Goal: Information Seeking & Learning: Learn about a topic

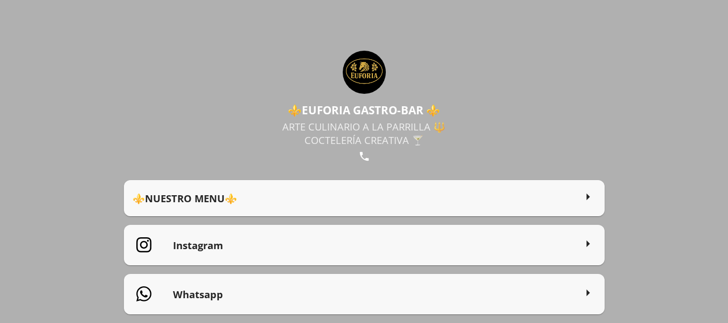
scroll to position [62, 0]
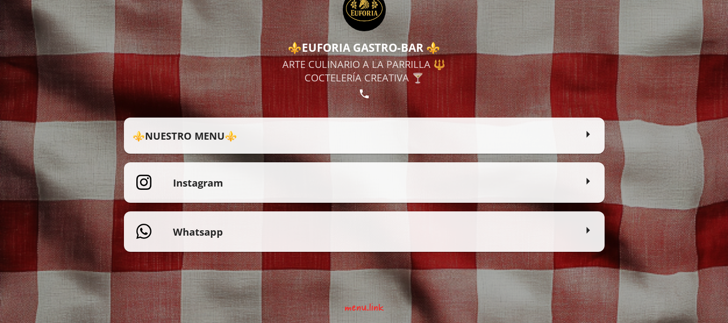
click at [208, 131] on h2 "⚜️NUESTRO MENU⚜️" at bounding box center [354, 135] width 443 height 13
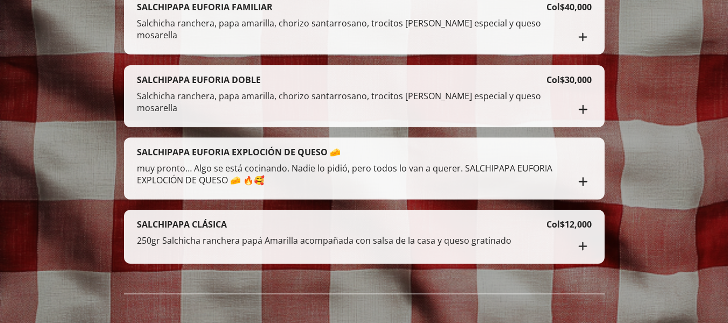
scroll to position [2038, 0]
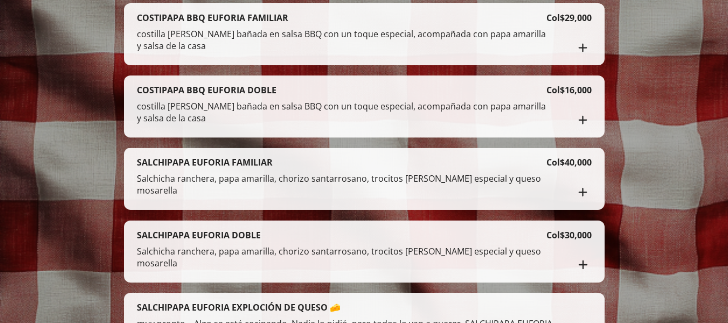
click at [190, 101] on p "costilla [PERSON_NAME] bañada en salsa BBQ con un toque especial, acompañada co…" at bounding box center [341, 114] width 409 height 28
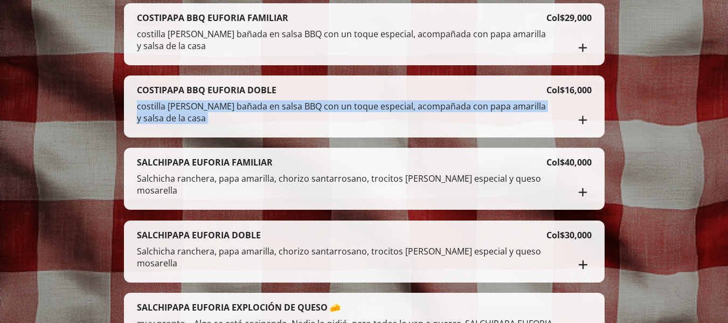
click at [190, 101] on p "costilla [PERSON_NAME] bañada en salsa BBQ con un toque especial, acompañada co…" at bounding box center [341, 114] width 409 height 28
copy div "COSTIPAPA BBQ EUFORIA DOBLE costilla [PERSON_NAME] bañada en salsa BBQ con un t…"
drag, startPoint x: 138, startPoint y: 81, endPoint x: 346, endPoint y: 119, distance: 210.8
click at [346, 119] on div "COSTIPAPA BBQ EUFORIA DOBLE costilla [PERSON_NAME] bañada en salsa BBQ con un t…" at bounding box center [341, 106] width 409 height 44
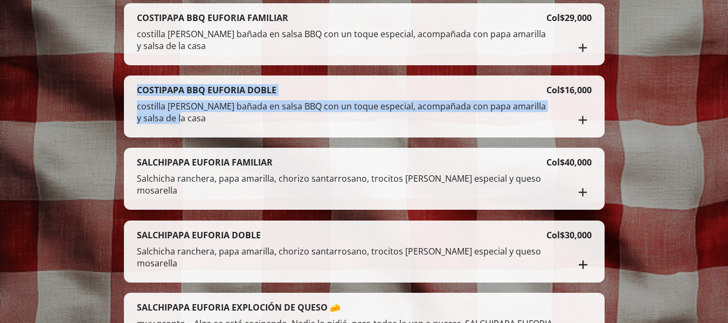
click at [176, 112] on p "costilla [PERSON_NAME] bañada en salsa BBQ con un toque especial, acompañada co…" at bounding box center [341, 114] width 409 height 28
copy div "COSTIPAPA BBQ EUFORIA DOBLE costilla [PERSON_NAME] bañada en salsa BBQ con un t…"
drag, startPoint x: 138, startPoint y: 81, endPoint x: 594, endPoint y: 85, distance: 455.2
click at [594, 85] on div "COSTIPAPA BBQ EUFORIA DOBLE costilla [PERSON_NAME] bañada en salsa BBQ con un t…" at bounding box center [364, 106] width 481 height 62
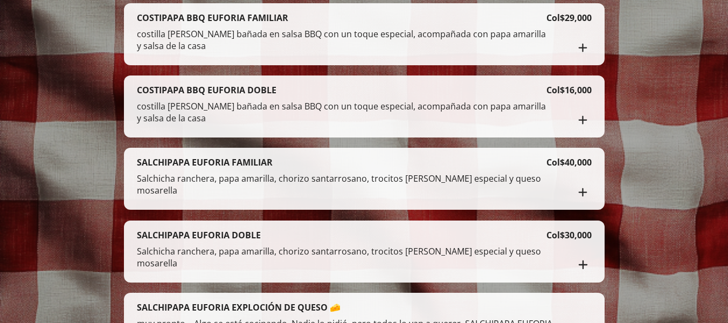
click at [359, 156] on div "SALCHIPAPA EUFORIA FAMILIAR" at bounding box center [341, 162] width 409 height 12
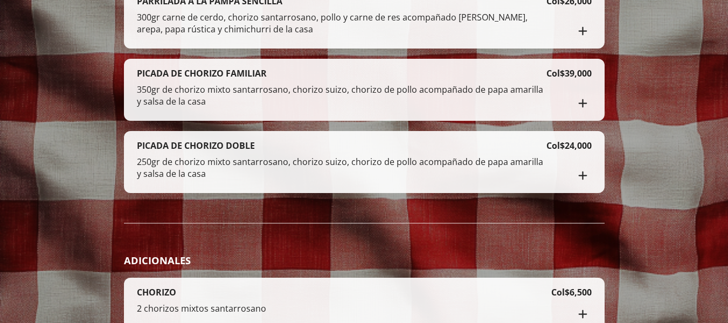
scroll to position [1068, 0]
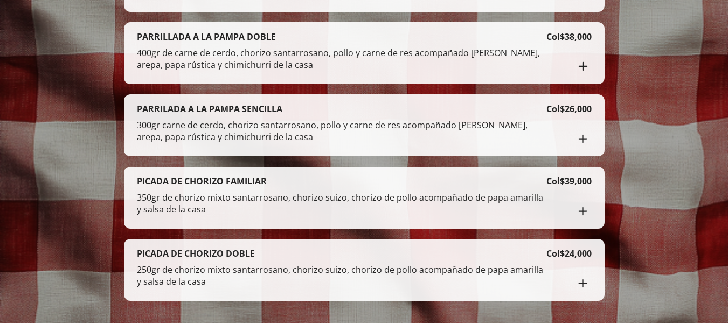
click at [319, 137] on p "300gr carne de cerdo, chorizo santarrosano, pollo y carne de res acompañado [PE…" at bounding box center [341, 133] width 409 height 28
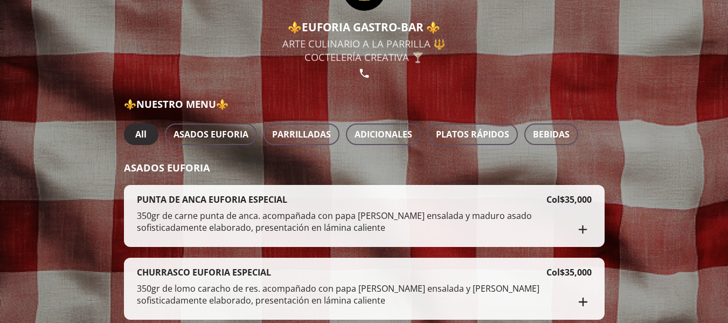
scroll to position [108, 0]
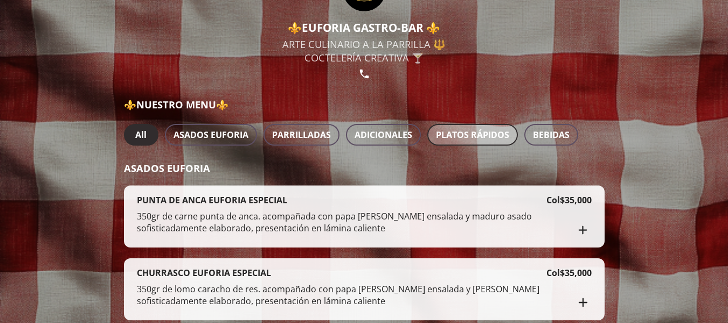
click at [454, 128] on span "PLATOS RÁPIDOS" at bounding box center [472, 134] width 73 height 15
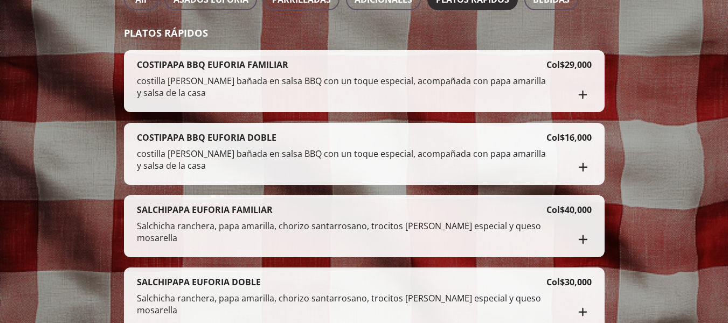
scroll to position [323, 0]
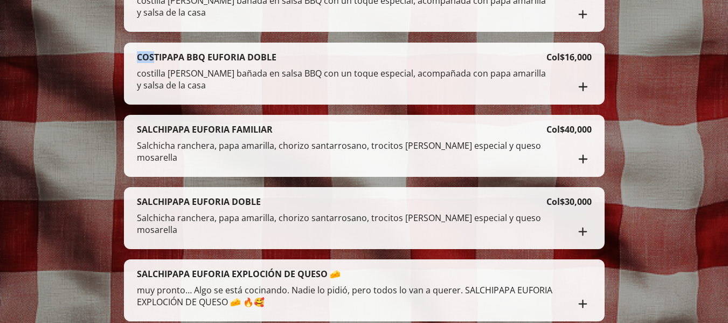
drag, startPoint x: 135, startPoint y: 54, endPoint x: 157, endPoint y: 61, distance: 23.3
click at [157, 61] on div "COSTIPAPA BBQ EUFORIA DOBLE costilla [PERSON_NAME] bañada en salsa BBQ con un t…" at bounding box center [364, 74] width 481 height 62
drag, startPoint x: 138, startPoint y: 58, endPoint x: 191, endPoint y: 71, distance: 55.0
click at [139, 58] on h4 "COSTIPAPA BBQ EUFORIA DOBLE" at bounding box center [207, 57] width 140 height 12
drag, startPoint x: 150, startPoint y: 71, endPoint x: 170, endPoint y: 75, distance: 20.4
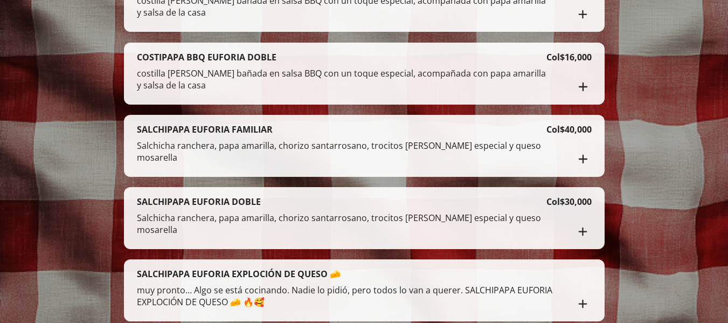
click at [163, 74] on p "costilla [PERSON_NAME] bañada en salsa BBQ con un toque especial, acompañada co…" at bounding box center [341, 81] width 409 height 28
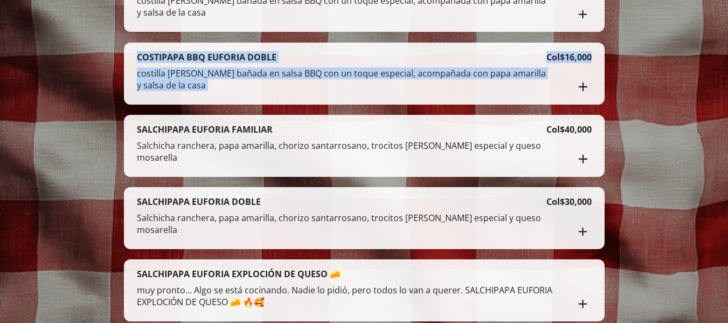
copy div "COSTIPAPA BBQ EUFORIA DOBLE costilla [PERSON_NAME] bañada en salsa BBQ con un t…"
drag, startPoint x: 138, startPoint y: 57, endPoint x: 594, endPoint y: 58, distance: 455.7
click at [594, 58] on div "COSTIPAPA BBQ EUFORIA DOBLE costilla [PERSON_NAME] bañada en salsa BBQ con un t…" at bounding box center [364, 74] width 481 height 62
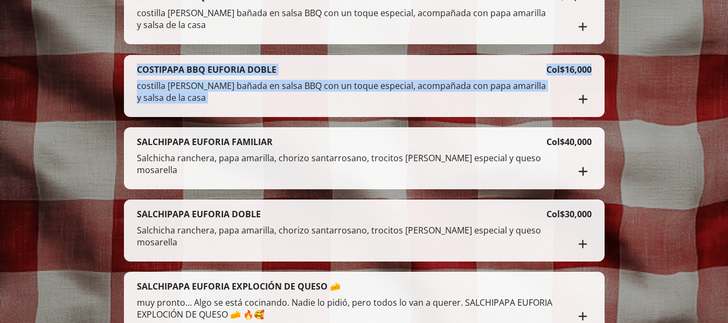
scroll to position [188, 0]
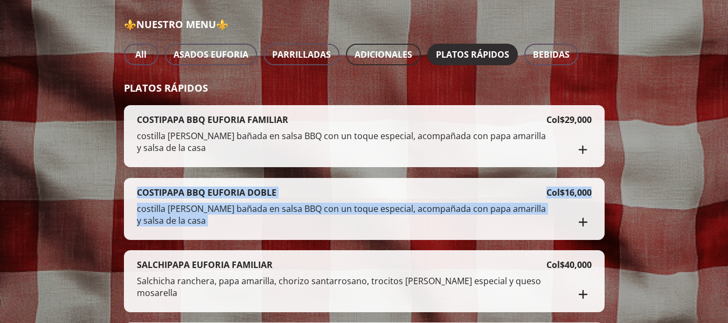
click at [398, 50] on span "ADICIONALES" at bounding box center [383, 54] width 58 height 15
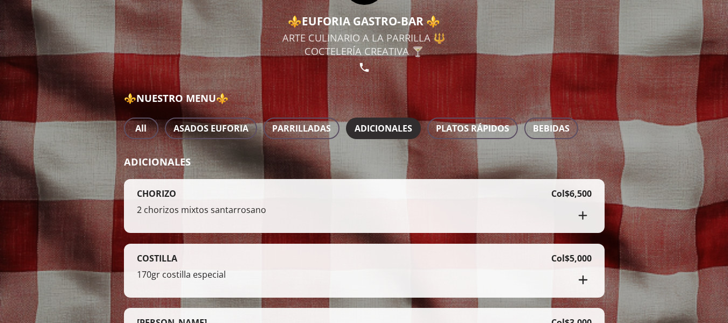
scroll to position [6, 0]
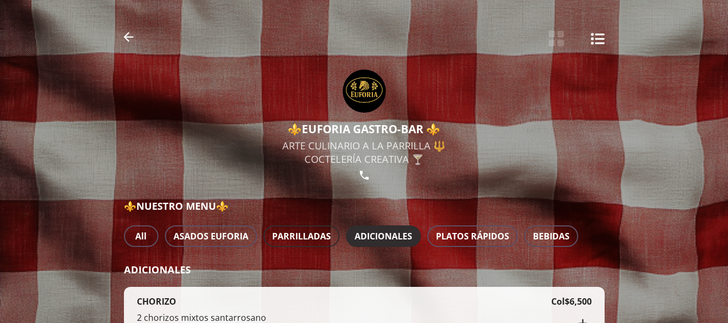
click at [321, 242] on span "PARRILLADAS" at bounding box center [301, 235] width 59 height 15
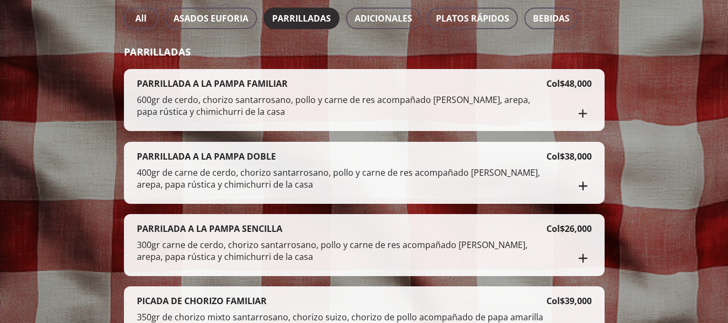
scroll to position [168, 0]
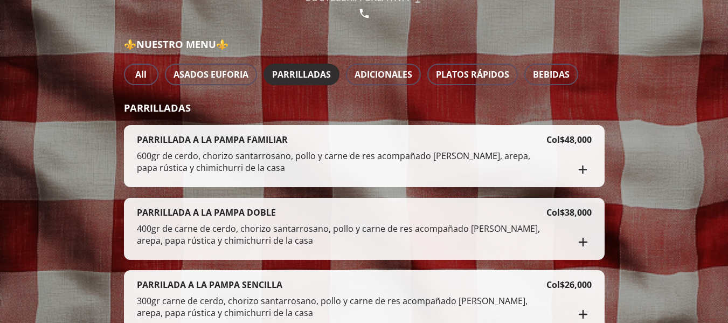
click at [239, 94] on div "⚜️NUESTRO MENU⚜️ All ASADOS EUFORIA PARRILLADAS ADICIONALES PLATOS RÁPIDOS BEBI…" at bounding box center [364, 256] width 481 height 439
click at [237, 83] on button "ASADOS EUFORIA" at bounding box center [211, 75] width 92 height 22
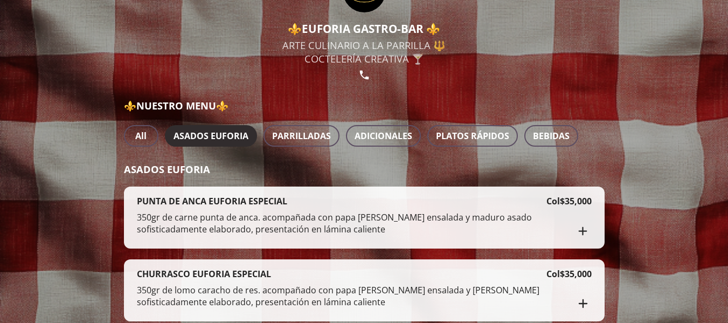
scroll to position [27, 0]
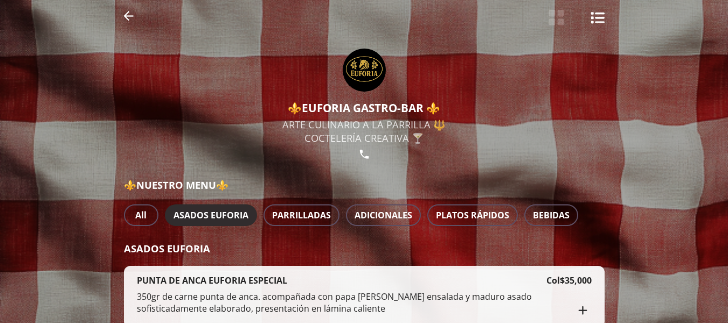
click at [162, 210] on div "All ASADOS EUFORIA PARRILLADAS ADICIONALES PLATOS RÁPIDOS BEBIDAS" at bounding box center [364, 215] width 481 height 22
click at [149, 210] on span "All" at bounding box center [141, 214] width 17 height 15
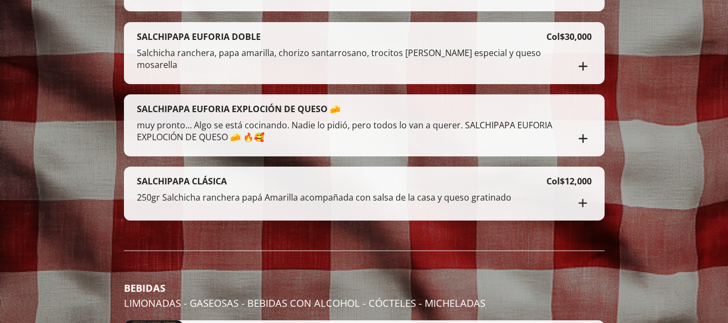
scroll to position [2415, 0]
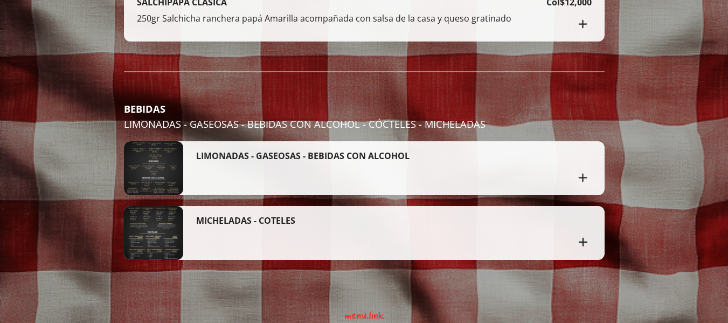
click at [211, 226] on div "MICHELADAS - COTELES" at bounding box center [385, 232] width 379 height 36
click at [218, 214] on h4 "MICHELADAS - COTELES" at bounding box center [245, 220] width 99 height 12
click at [153, 216] on div at bounding box center [153, 233] width 59 height 54
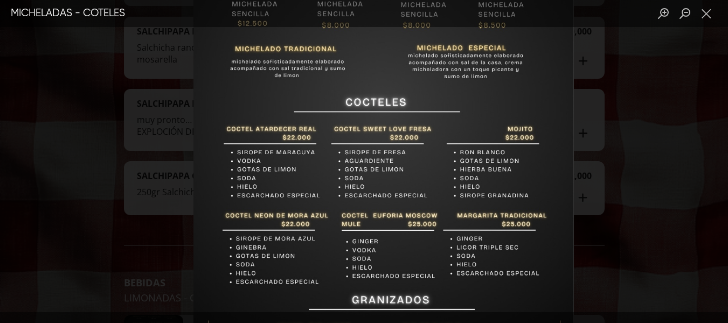
scroll to position [2253, 0]
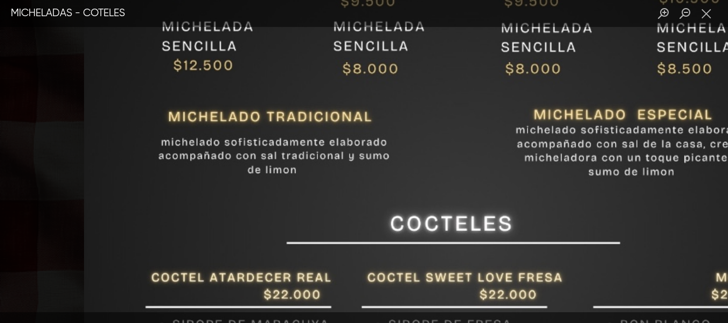
scroll to position [2200, 0]
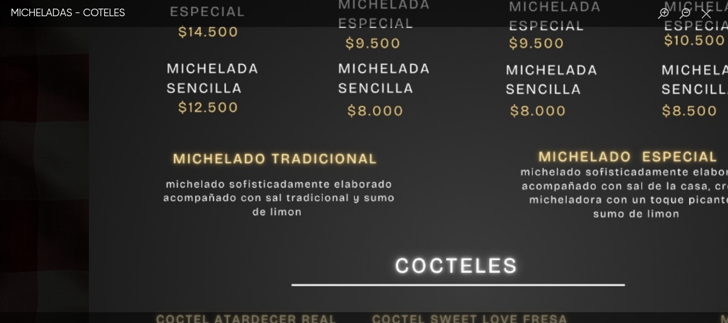
click at [336, 180] on img "Lightbox" at bounding box center [470, 276] width 764 height 1259
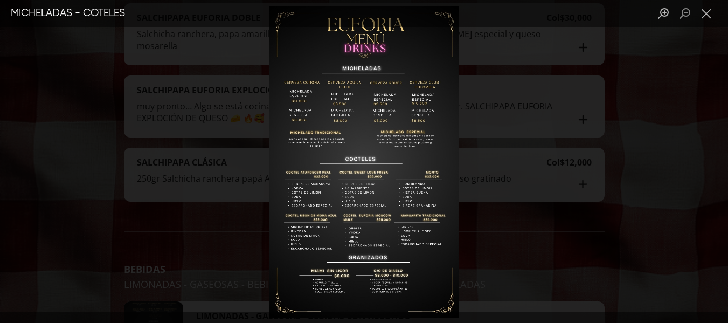
scroll to position [2307, 0]
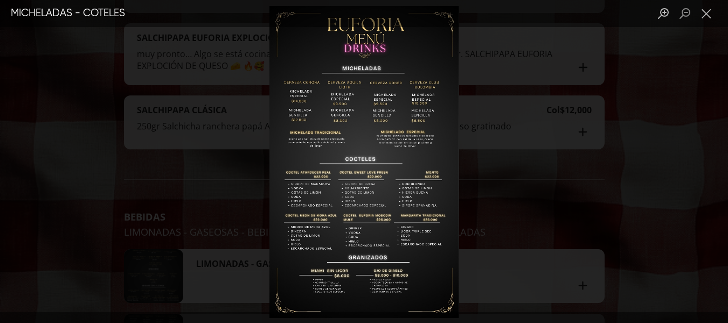
click at [374, 157] on img "Lightbox" at bounding box center [364, 161] width 190 height 312
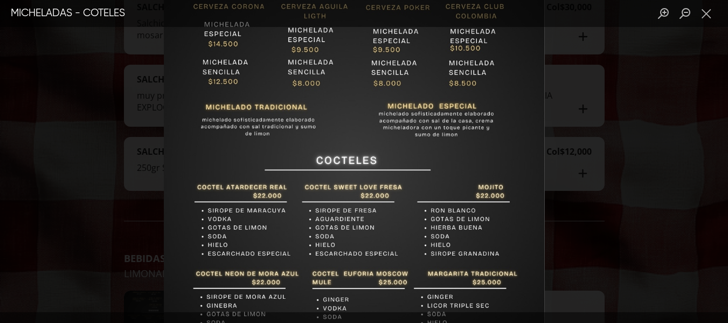
scroll to position [2253, 0]
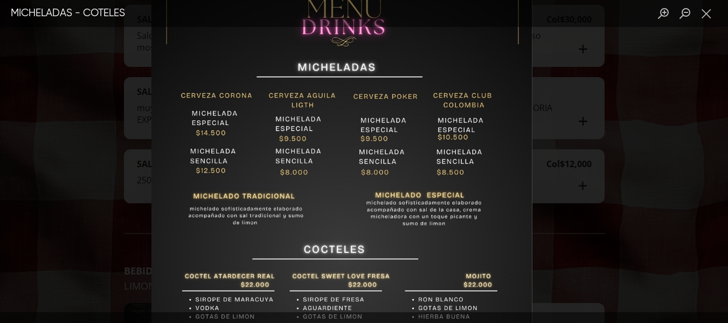
click at [361, 246] on img "Lightbox" at bounding box center [341, 254] width 381 height 627
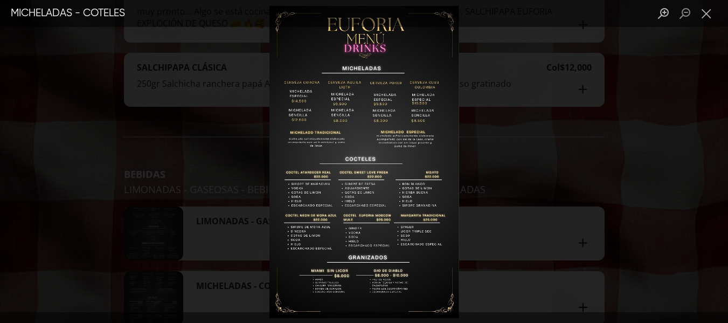
scroll to position [2415, 0]
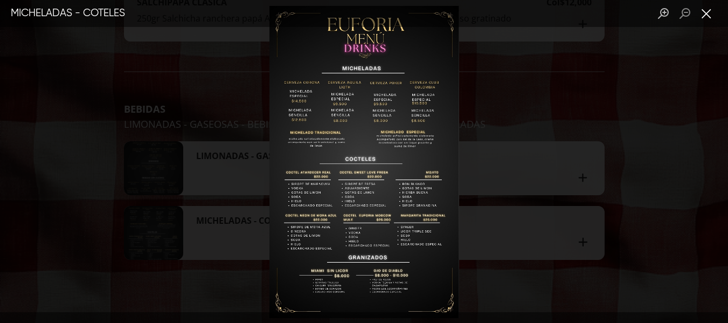
click at [711, 17] on button "Close lightbox" at bounding box center [706, 13] width 22 height 19
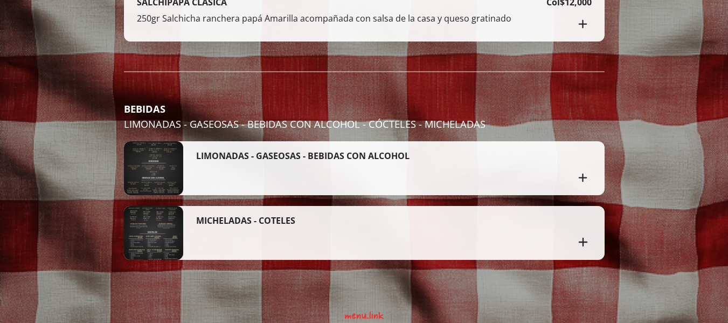
click at [178, 155] on div at bounding box center [153, 168] width 59 height 54
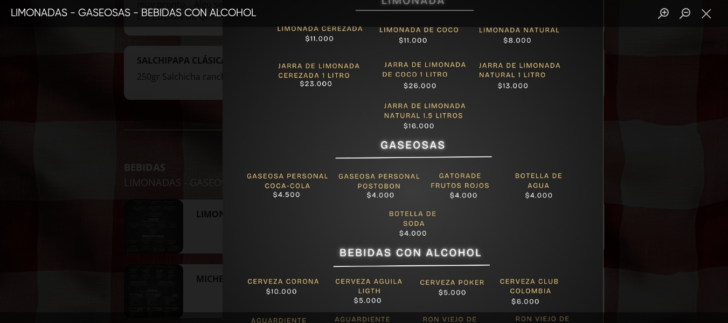
scroll to position [2361, 0]
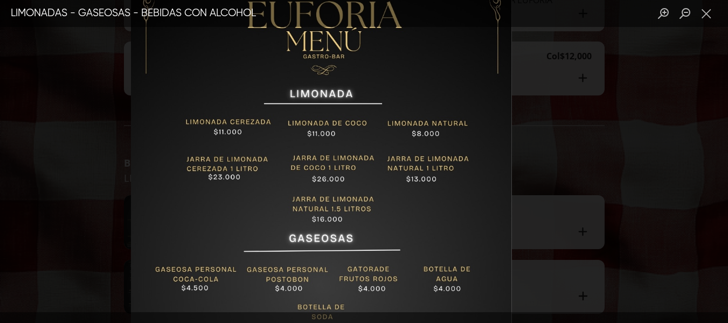
click at [242, 211] on img "Lightbox" at bounding box center [320, 283] width 381 height 627
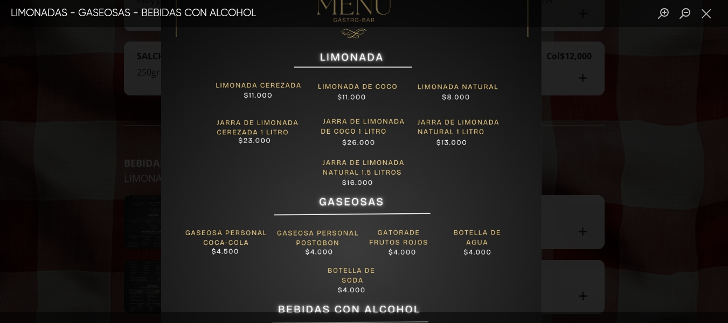
click at [294, 205] on img "Lightbox" at bounding box center [351, 247] width 381 height 627
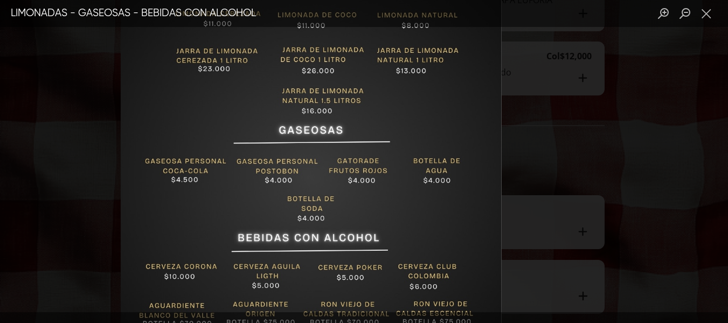
click at [409, 228] on img "Lightbox" at bounding box center [311, 175] width 381 height 627
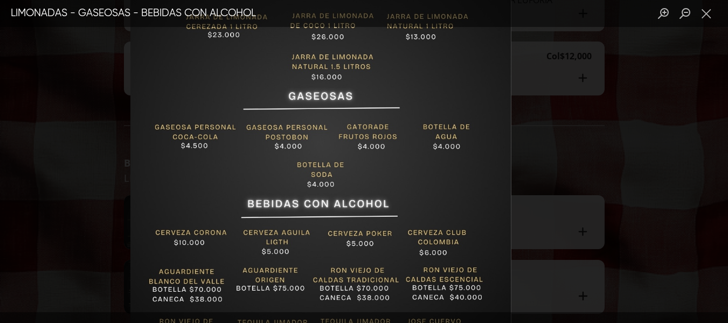
click at [370, 191] on img "Lightbox" at bounding box center [320, 141] width 381 height 627
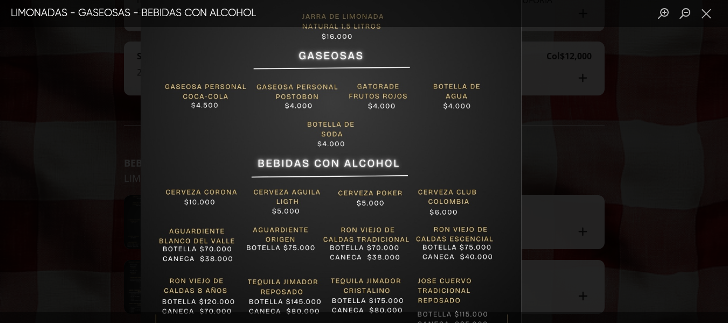
click at [406, 187] on img "Lightbox" at bounding box center [331, 101] width 381 height 627
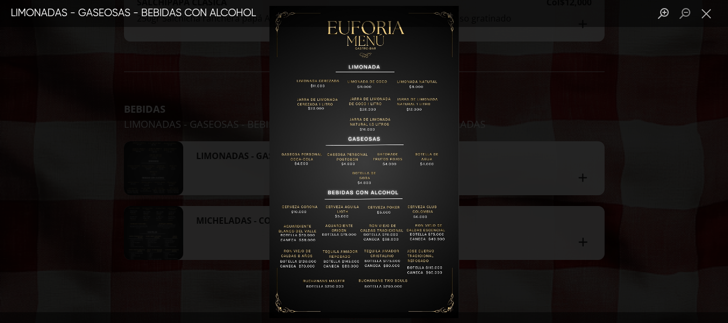
click at [365, 198] on img "Lightbox" at bounding box center [364, 161] width 190 height 312
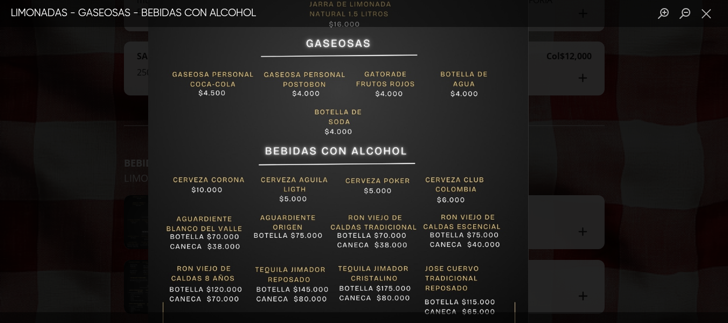
click at [332, 196] on img "Lightbox" at bounding box center [338, 88] width 381 height 627
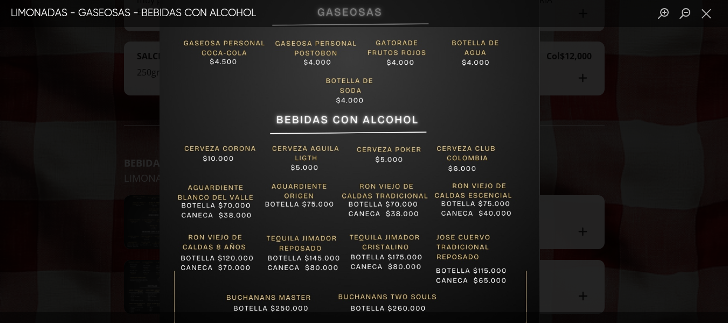
click at [414, 217] on img "Lightbox" at bounding box center [349, 57] width 381 height 627
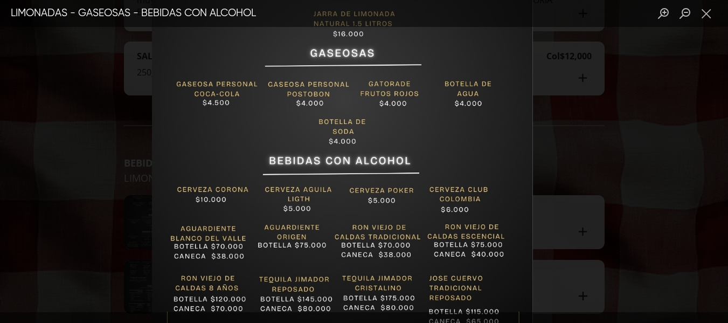
click at [252, 117] on img "Lightbox" at bounding box center [342, 98] width 381 height 627
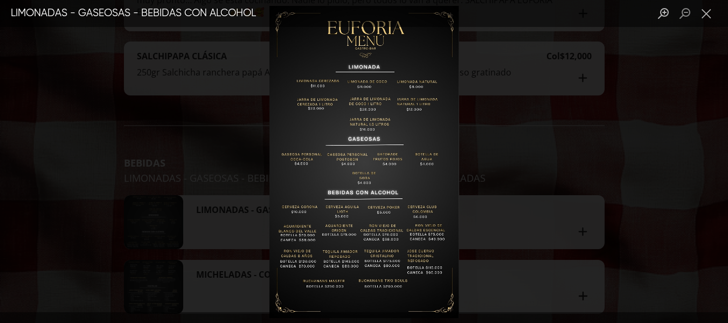
scroll to position [2415, 0]
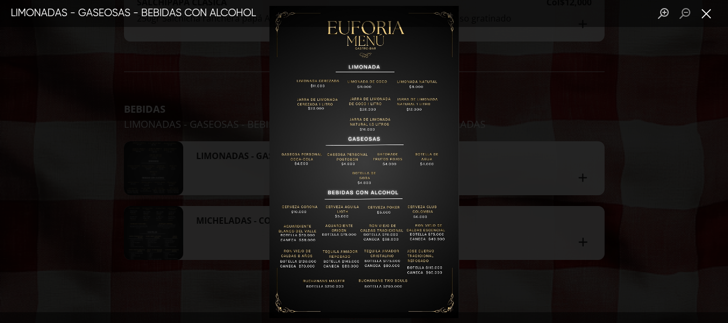
click at [705, 18] on button "Close lightbox" at bounding box center [706, 13] width 22 height 19
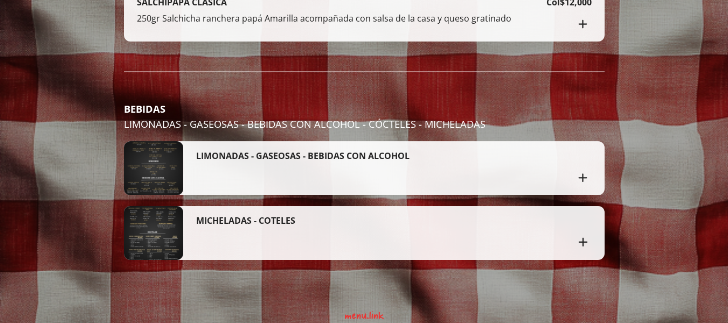
click at [294, 206] on div "MICHELADAS - COTELES" at bounding box center [393, 233] width 421 height 54
click at [293, 206] on div "MICHELADAS - COTELES" at bounding box center [393, 233] width 421 height 54
click at [298, 214] on div "MICHELADAS - COTELES" at bounding box center [385, 220] width 379 height 12
click at [309, 215] on div "MICHELADAS - COTELES" at bounding box center [385, 220] width 379 height 12
click at [168, 211] on div at bounding box center [153, 233] width 59 height 54
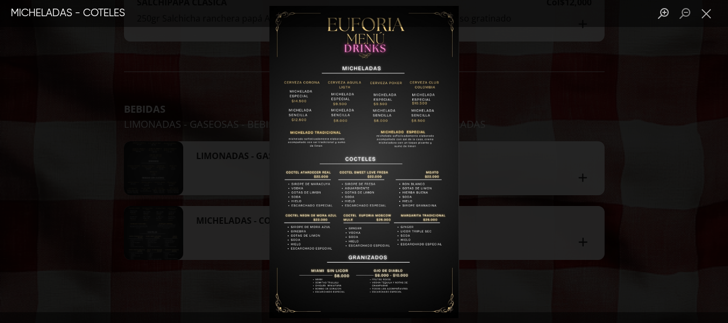
click at [165, 222] on div "Lightbox" at bounding box center [364, 161] width 728 height 323
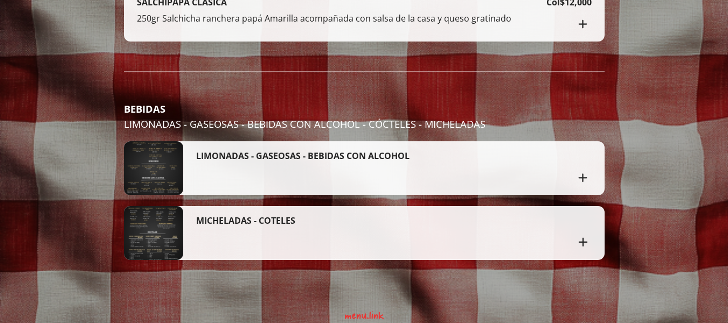
click at [214, 214] on h4 "MICHELADAS - COTELES" at bounding box center [245, 220] width 99 height 12
click at [197, 214] on h4 "MICHELADAS - COTELES" at bounding box center [245, 220] width 99 height 12
click at [165, 215] on div at bounding box center [153, 233] width 59 height 54
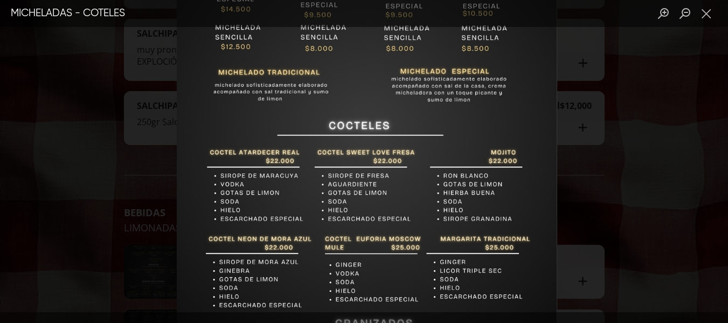
scroll to position [2361, 0]
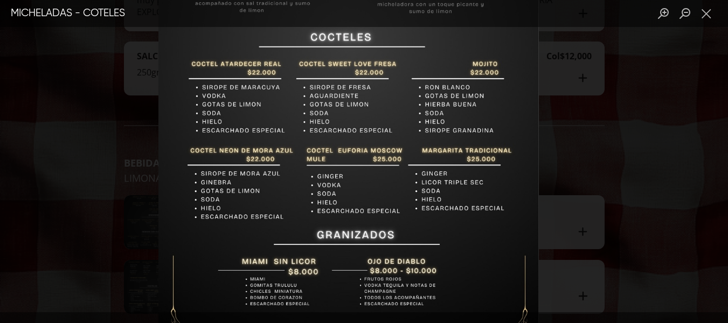
click at [328, 165] on img "Lightbox" at bounding box center [348, 42] width 381 height 627
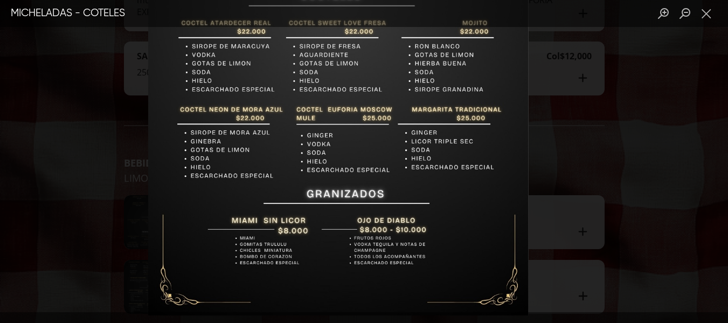
click at [314, 221] on img "Lightbox" at bounding box center [338, 1] width 381 height 627
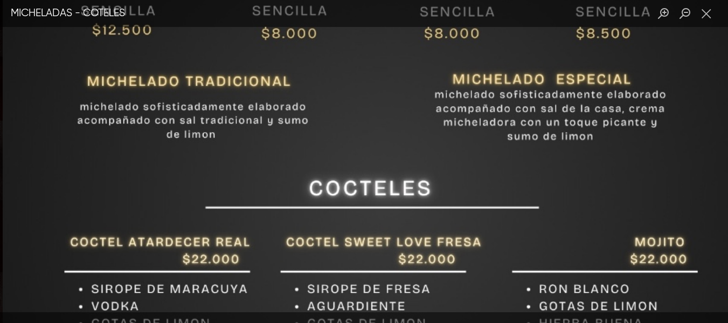
click at [323, 150] on img "Lightbox" at bounding box center [385, 199] width 764 height 1259
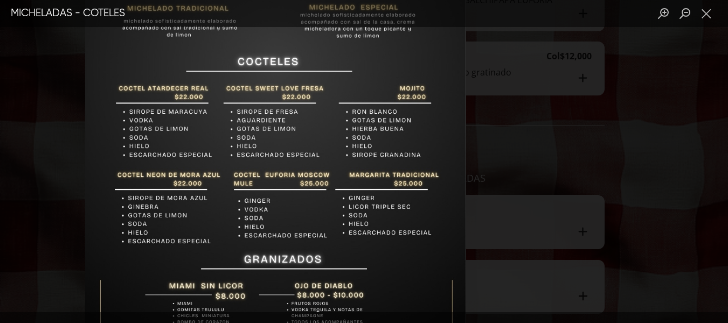
click at [310, 23] on div "MICHELADAS - COTELES" at bounding box center [364, 161] width 728 height 323
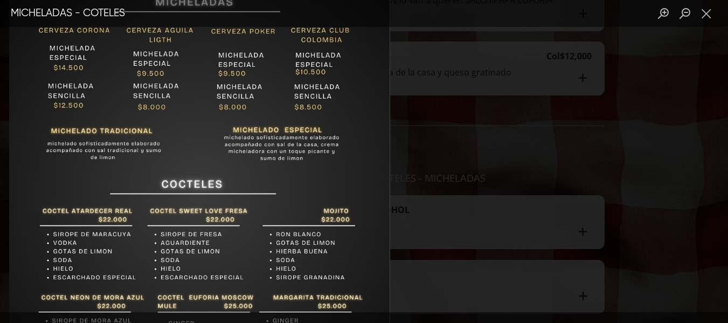
click at [140, 261] on img "Lightbox" at bounding box center [199, 189] width 381 height 627
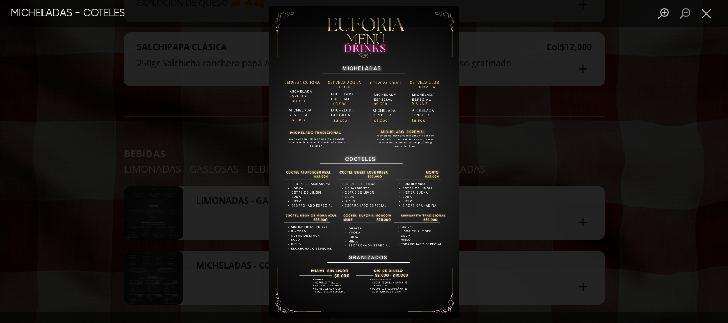
scroll to position [2415, 0]
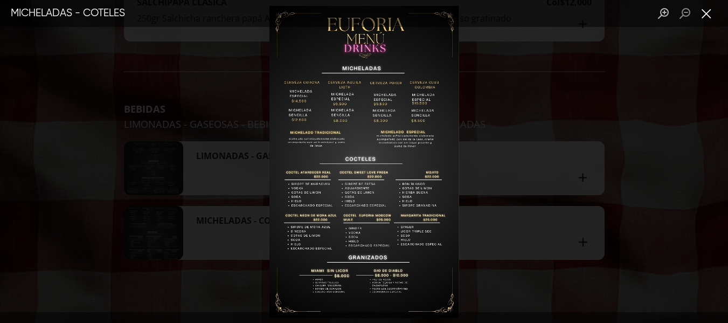
click at [701, 10] on button "Close lightbox" at bounding box center [706, 13] width 22 height 19
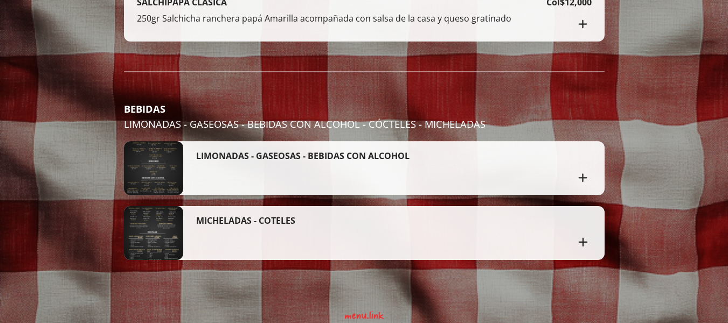
click at [357, 206] on div "MICHELADAS - COTELES" at bounding box center [393, 233] width 421 height 54
click at [343, 219] on div "MICHELADAS - COTELES" at bounding box center [385, 232] width 379 height 36
click at [303, 174] on div "LIMONADAS - GASEOSAS - BEBIDAS CON ALCOHOL" at bounding box center [385, 168] width 379 height 36
click at [101, 144] on div at bounding box center [364, 161] width 728 height 323
click at [150, 149] on div at bounding box center [153, 168] width 59 height 54
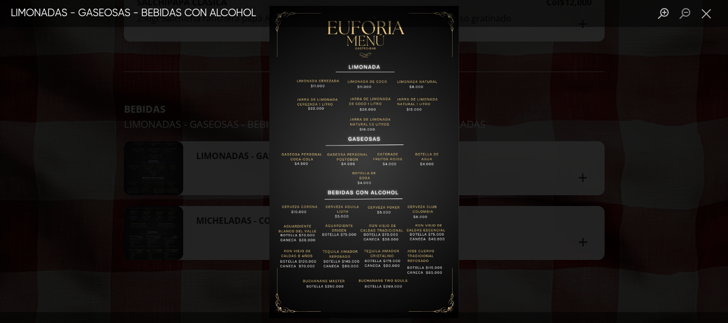
click at [183, 145] on div "Lightbox" at bounding box center [364, 161] width 728 height 323
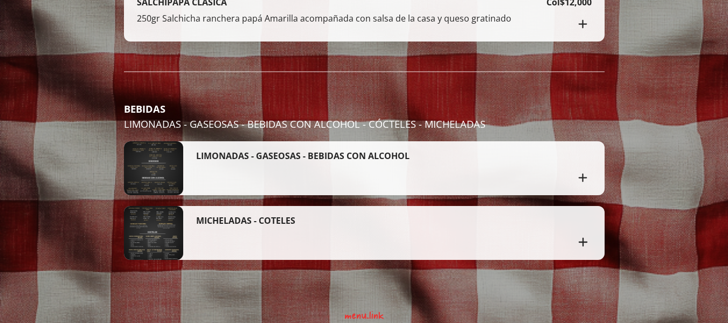
click at [195, 154] on div "LIMONADAS - GASEOSAS - BEBIDAS CON ALCOHOL" at bounding box center [393, 168] width 421 height 54
click at [175, 163] on div at bounding box center [153, 168] width 59 height 54
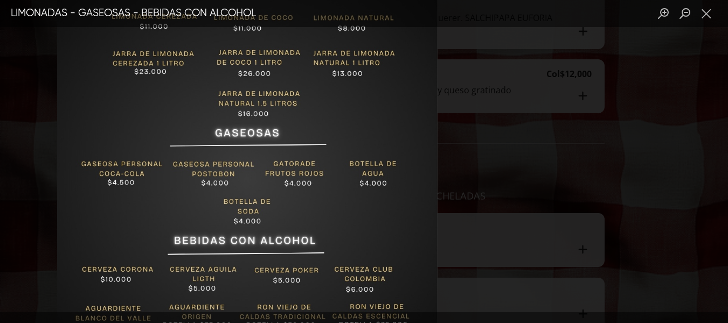
scroll to position [2361, 0]
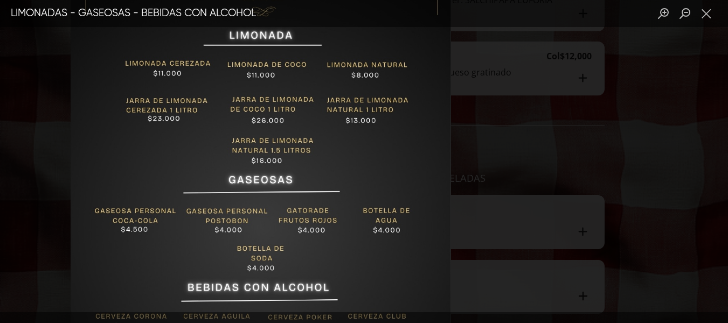
click at [252, 163] on img "Lightbox" at bounding box center [260, 225] width 381 height 627
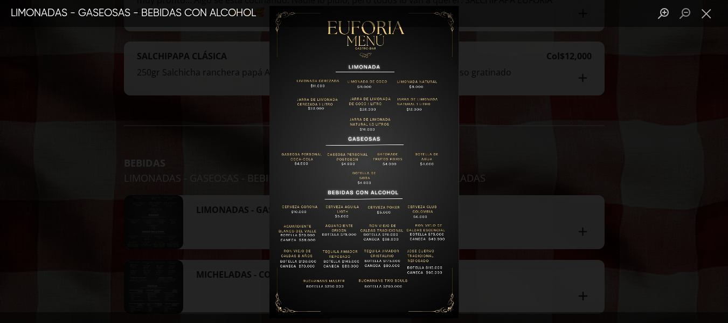
scroll to position [2415, 0]
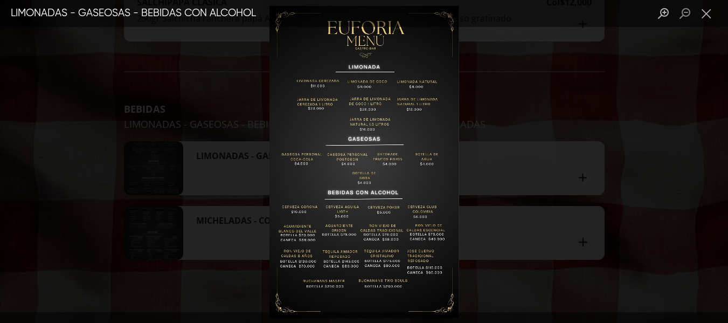
click at [304, 133] on img "Lightbox" at bounding box center [364, 161] width 190 height 312
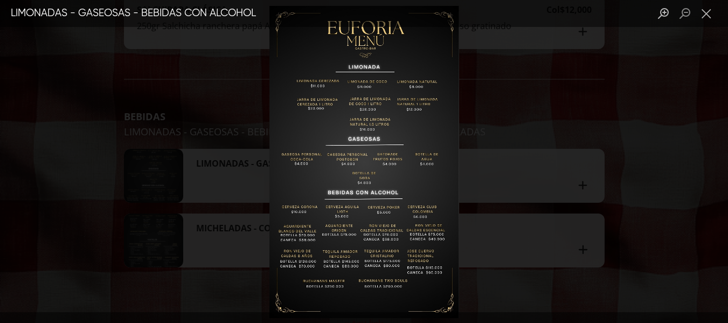
scroll to position [2361, 0]
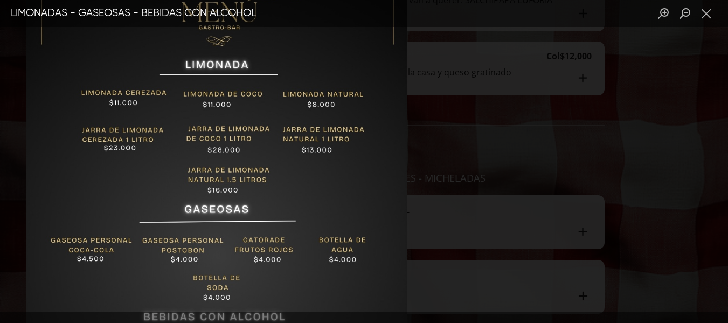
click at [151, 170] on img "Lightbox" at bounding box center [216, 254] width 381 height 627
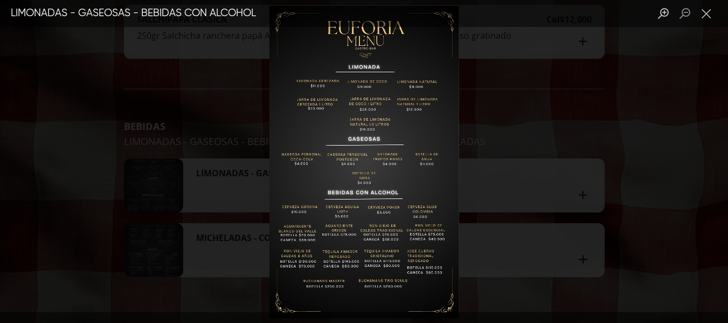
scroll to position [2415, 0]
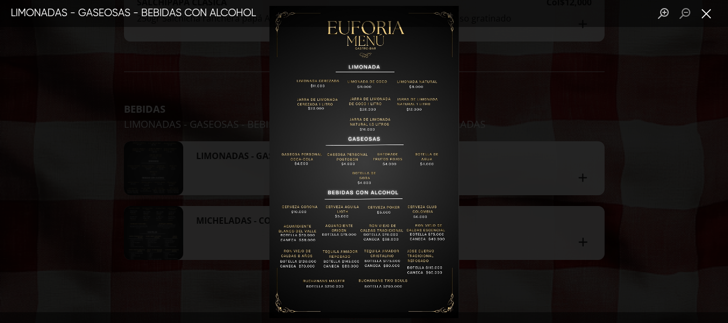
click at [704, 15] on button "Close lightbox" at bounding box center [706, 13] width 22 height 19
